Goal: Task Accomplishment & Management: Manage account settings

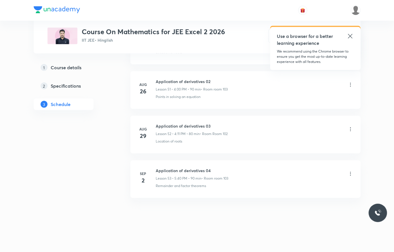
click at [350, 174] on icon at bounding box center [351, 174] width 6 height 6
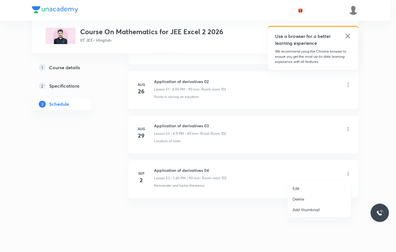
click at [314, 196] on li "Delete" at bounding box center [319, 199] width 63 height 11
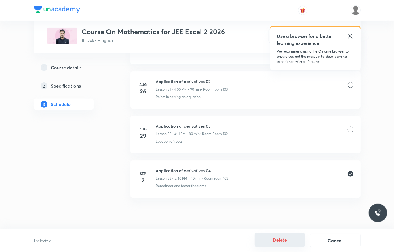
click at [273, 237] on button "Delete" at bounding box center [280, 240] width 51 height 14
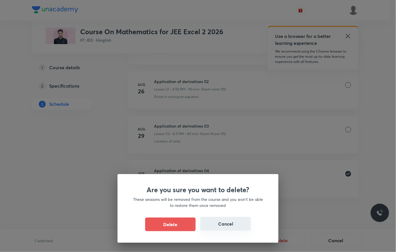
click at [201, 220] on button "Cancel" at bounding box center [226, 224] width 51 height 14
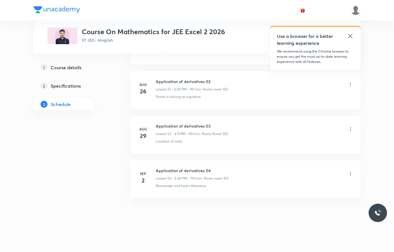
click at [350, 173] on icon at bounding box center [351, 174] width 6 height 6
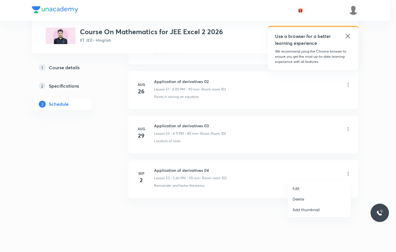
click at [307, 197] on li "Delete" at bounding box center [319, 199] width 63 height 11
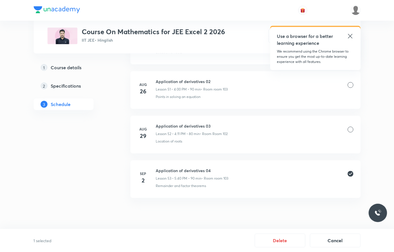
click at [280, 241] on button "Delete" at bounding box center [280, 241] width 51 height 14
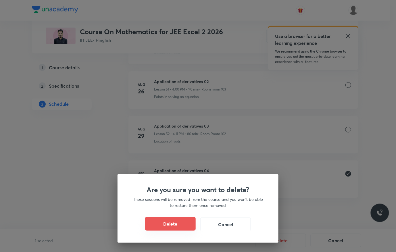
click at [184, 223] on button "Delete" at bounding box center [170, 224] width 51 height 14
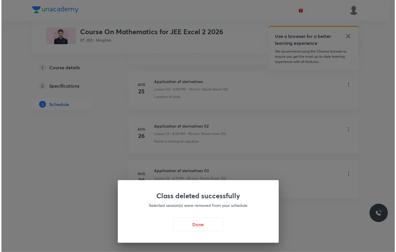
scroll to position [2539, 0]
